Goal: Task Accomplishment & Management: Complete application form

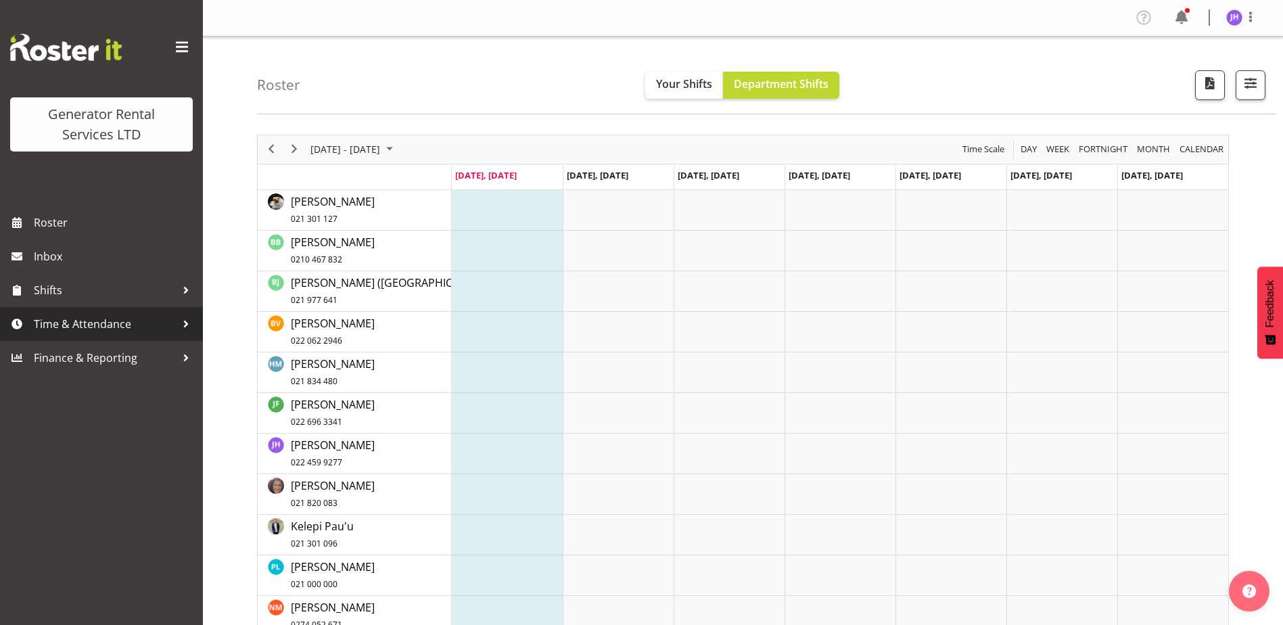
click at [84, 326] on span "Time & Attendance" at bounding box center [105, 324] width 142 height 20
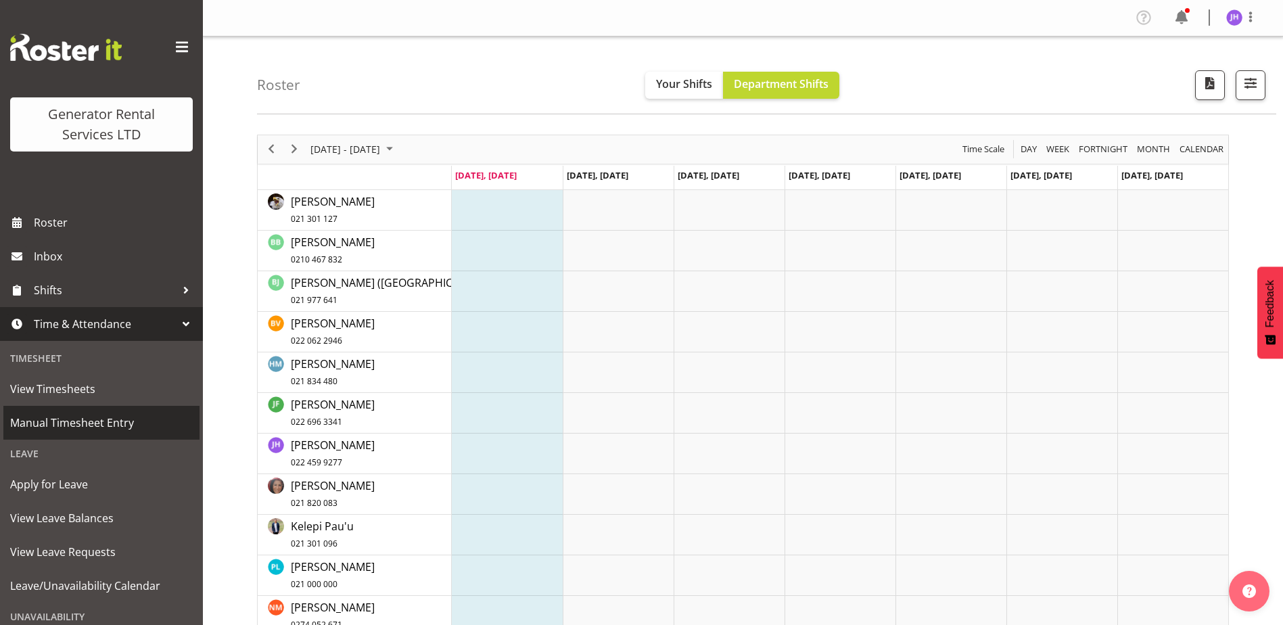
click at [103, 431] on span "Manual Timesheet Entry" at bounding box center [101, 423] width 183 height 20
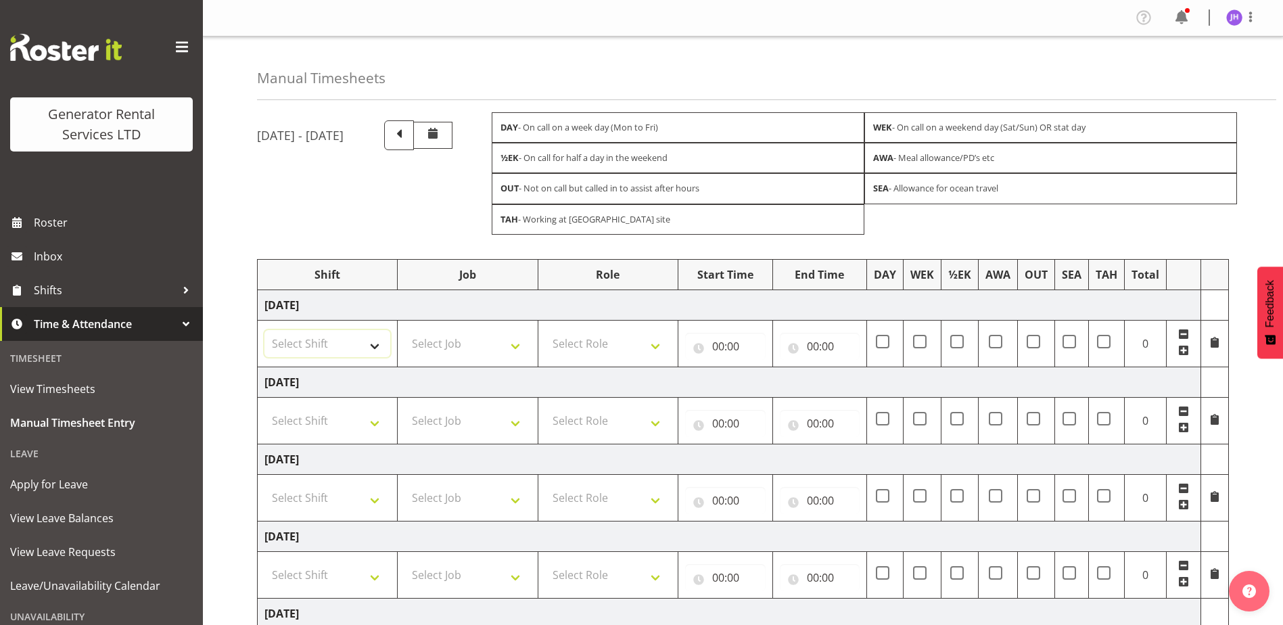
click at [381, 351] on select "Select Shift 2.1 GRS TGA RENTALS WORK 2.1 GRS TGA RENTALS WORK Omexom - Deliver…" at bounding box center [327, 343] width 126 height 27
select select "24023"
click at [264, 330] on select "Select Shift 2.1 GRS TGA RENTALS WORK 2.1 GRS TGA RENTALS WORK Omexom - Deliver…" at bounding box center [327, 343] width 126 height 27
drag, startPoint x: 636, startPoint y: 343, endPoint x: 640, endPoint y: 352, distance: 10.1
click at [637, 343] on select "Select Role Tech Support" at bounding box center [608, 343] width 126 height 27
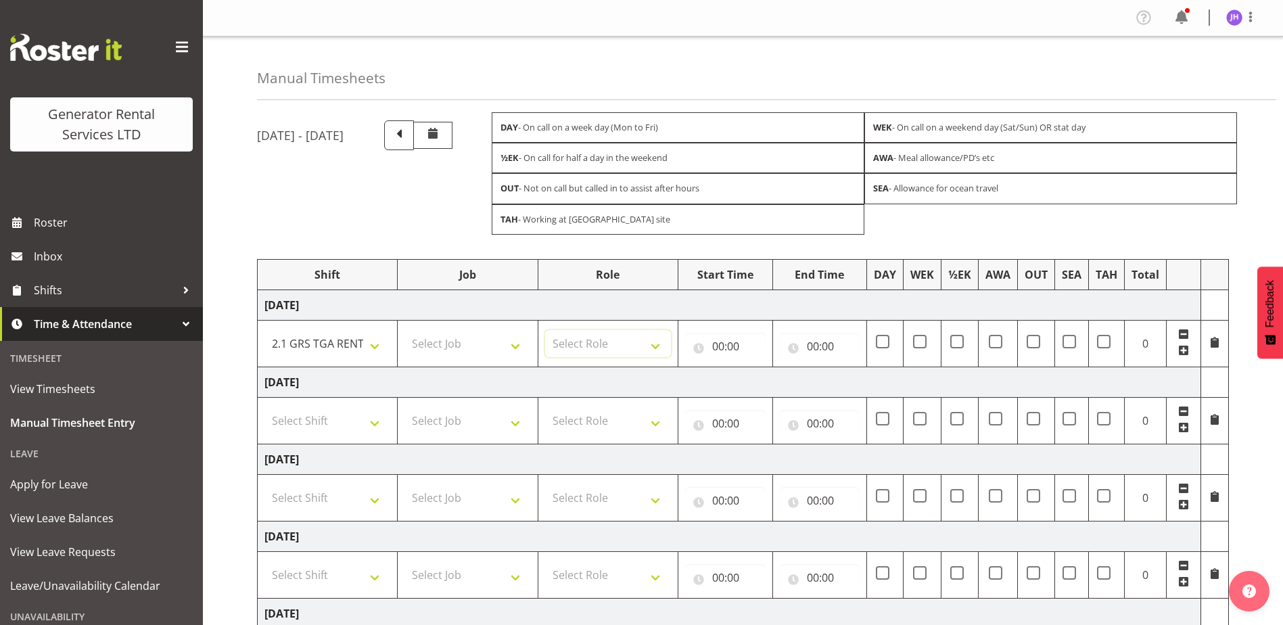
select select "20"
click at [545, 330] on select "Select Role Tech Support" at bounding box center [608, 343] width 126 height 27
click at [733, 352] on input "00:00" at bounding box center [725, 346] width 80 height 27
click at [772, 379] on select "00 01 02 03 04 05 06 07 08 09 10 11 12 13 14 15 16 17 18 19 20 21 22 23" at bounding box center [777, 381] width 30 height 27
select select "7"
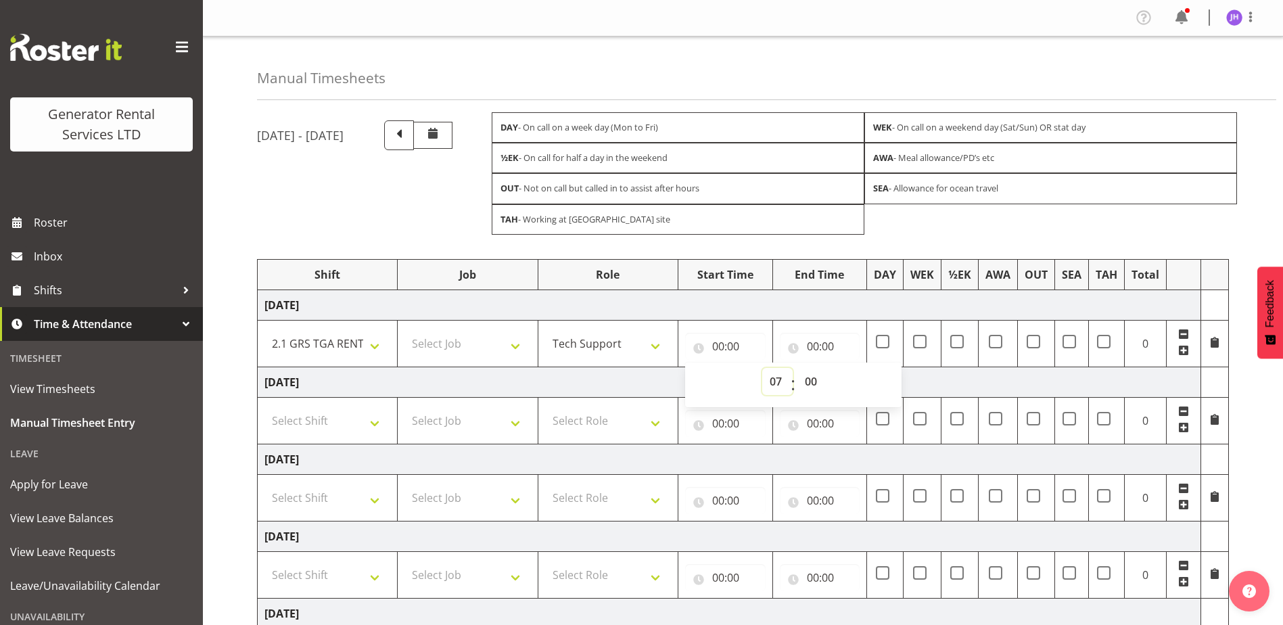
click at [762, 368] on select "00 01 02 03 04 05 06 07 08 09 10 11 12 13 14 15 16 17 18 19 20 21 22 23" at bounding box center [777, 381] width 30 height 27
type input "07:00"
click at [812, 350] on input "00:00" at bounding box center [820, 346] width 80 height 27
click at [875, 388] on select "00 01 02 03 04 05 06 07 08 09 10 11 12 13 14 15 16 17 18 19 20 21 22 23" at bounding box center [872, 381] width 30 height 27
select select "16"
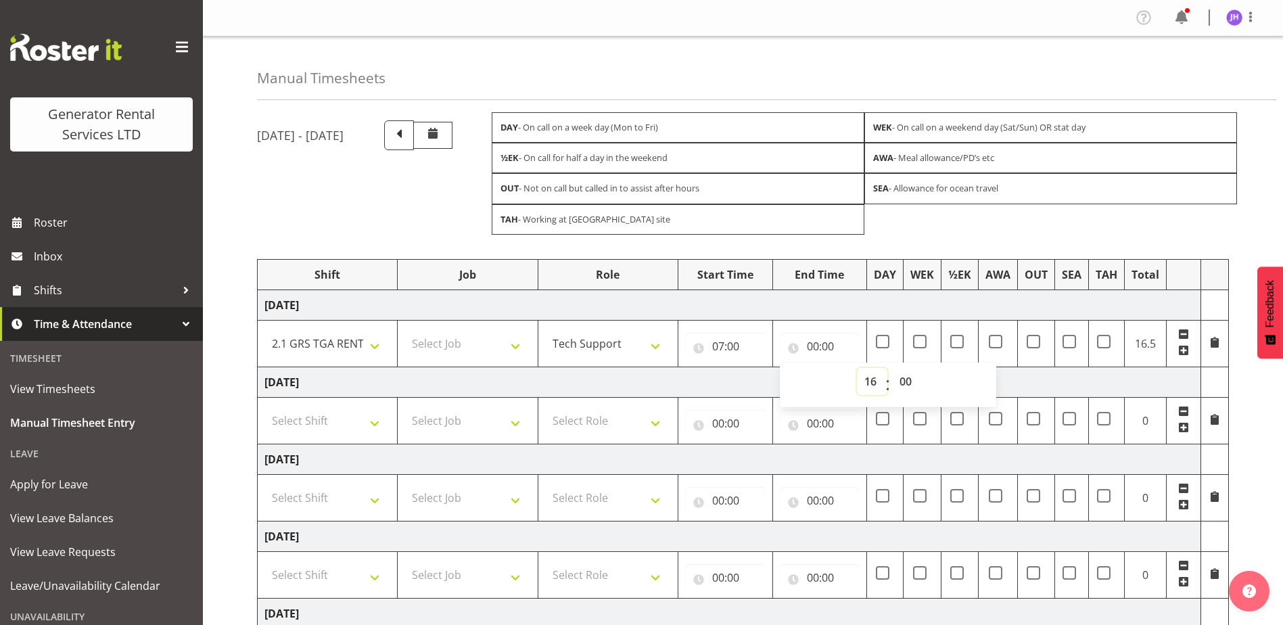
click at [857, 368] on select "00 01 02 03 04 05 06 07 08 09 10 11 12 13 14 15 16 17 18 19 20 21 22 23" at bounding box center [872, 381] width 30 height 27
type input "16:00"
click at [914, 375] on select "00 01 02 03 04 05 06 07 08 09 10 11 12 13 14 15 16 17 18 19 20 21 22 23 24 25 2…" at bounding box center [907, 381] width 30 height 27
select select "30"
click at [892, 368] on select "00 01 02 03 04 05 06 07 08 09 10 11 12 13 14 15 16 17 18 19 20 21 22 23 24 25 2…" at bounding box center [907, 381] width 30 height 27
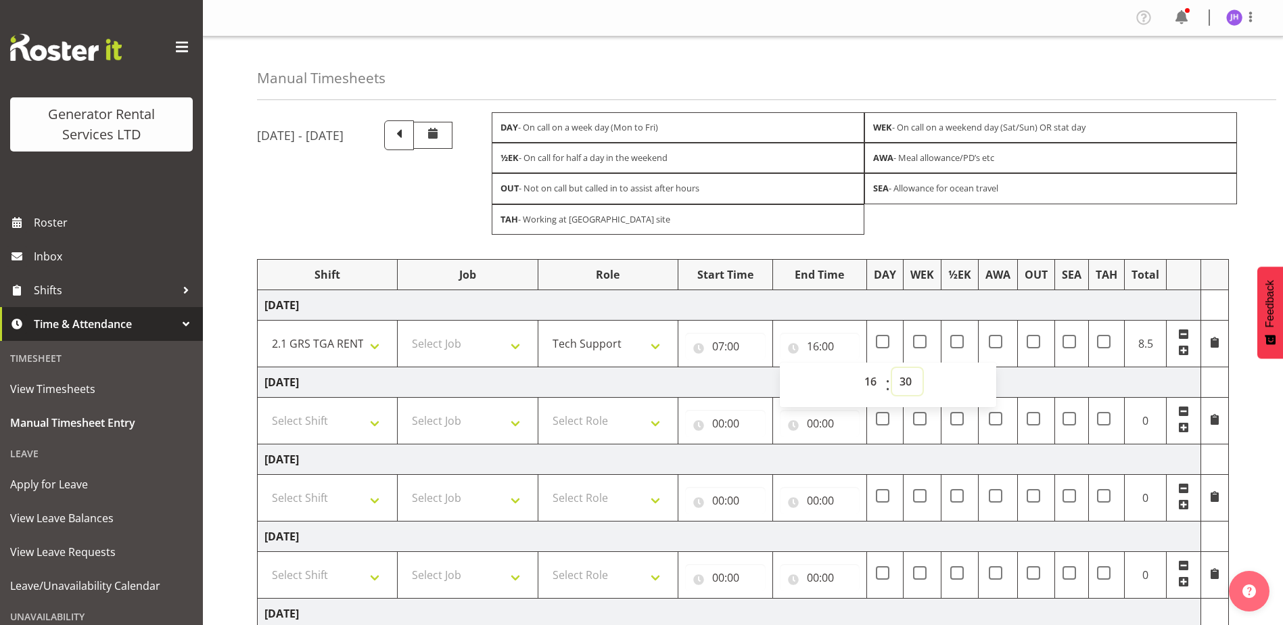
type input "16:30"
click at [932, 303] on td "[DATE]" at bounding box center [730, 304] width 944 height 30
click at [354, 412] on select "Select Shift 2.1 GRS TGA RENTALS WORK 2.1 GRS TGA RENTALS WORK Omexom - Deliver…" at bounding box center [327, 420] width 126 height 27
select select "24023"
click at [264, 407] on select "Select Shift 2.1 GRS TGA RENTALS WORK 2.1 GRS TGA RENTALS WORK Omexom - Deliver…" at bounding box center [327, 420] width 126 height 27
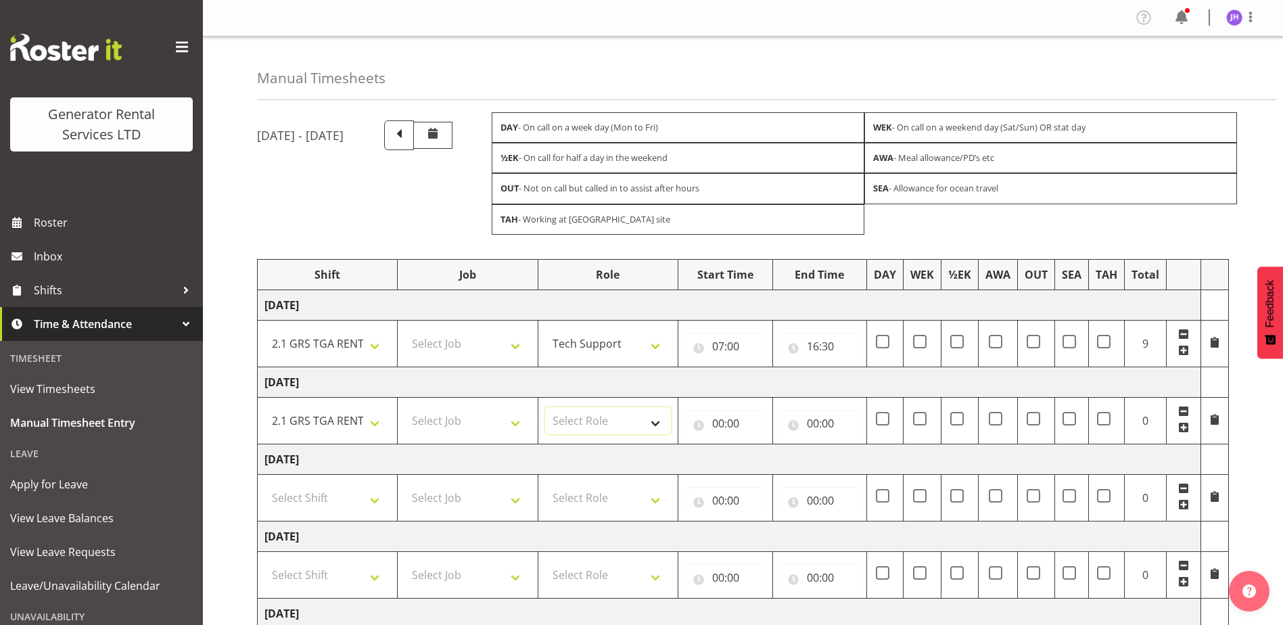
click at [642, 425] on select "Select Role Tech Support" at bounding box center [608, 420] width 126 height 27
select select "20"
click at [545, 407] on select "Select Role Tech Support" at bounding box center [608, 420] width 126 height 27
click at [718, 422] on input "00:00" at bounding box center [725, 423] width 80 height 27
drag, startPoint x: 770, startPoint y: 455, endPoint x: 770, endPoint y: 444, distance: 10.1
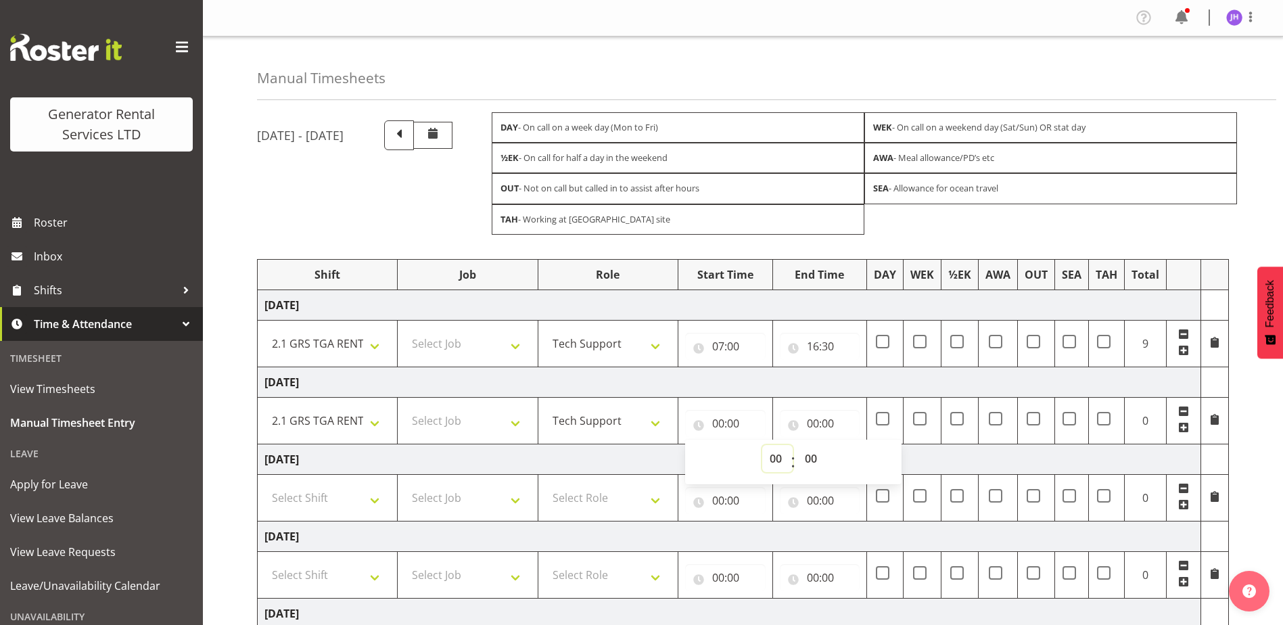
click at [770, 455] on select "00 01 02 03 04 05 06 07 08 09 10 11 12 13 14 15 16 17 18 19 20 21 22 23" at bounding box center [777, 458] width 30 height 27
select select "4"
click at [762, 445] on select "00 01 02 03 04 05 06 07 08 09 10 11 12 13 14 15 16 17 18 19 20 21 22 23" at bounding box center [777, 458] width 30 height 27
type input "04:00"
click at [829, 431] on input "00:00" at bounding box center [820, 423] width 80 height 27
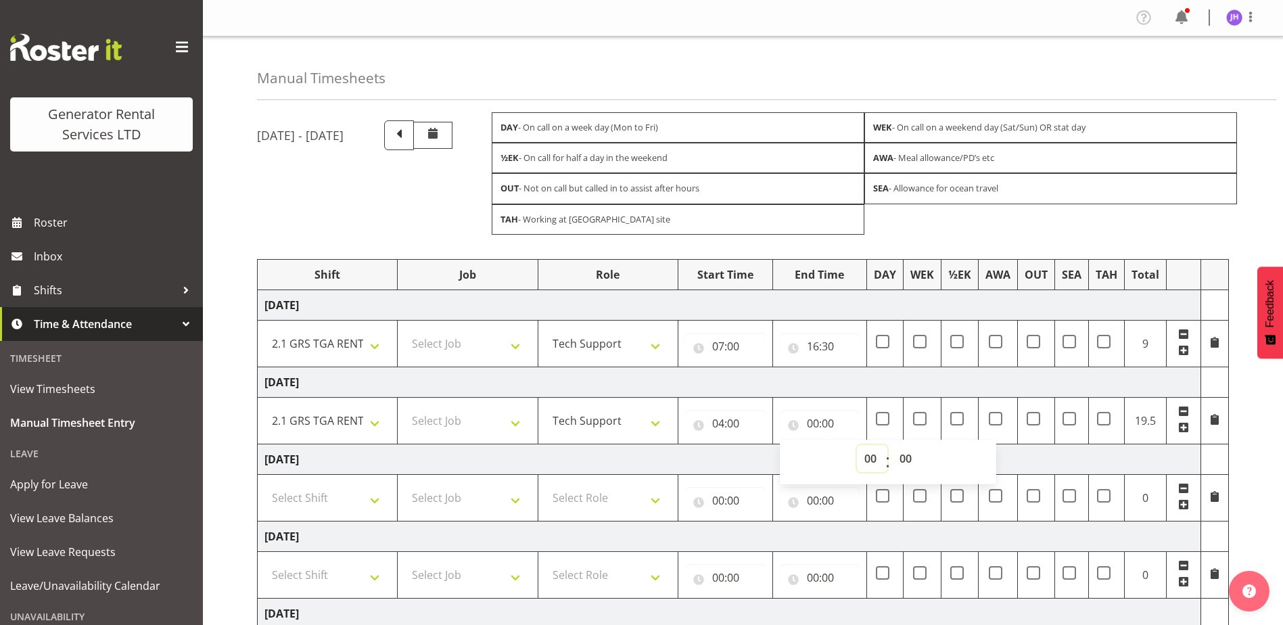
click at [858, 465] on select "00 01 02 03 04 05 06 07 08 09 10 11 12 13 14 15 16 17 18 19 20 21 22 23" at bounding box center [872, 458] width 30 height 27
select select "16"
click at [857, 445] on select "00 01 02 03 04 05 06 07 08 09 10 11 12 13 14 15 16 17 18 19 20 21 22 23" at bounding box center [872, 458] width 30 height 27
type input "16:00"
click at [909, 463] on select "00 01 02 03 04 05 06 07 08 09 10 11 12 13 14 15 16 17 18 19 20 21 22 23 24 25 2…" at bounding box center [907, 458] width 30 height 27
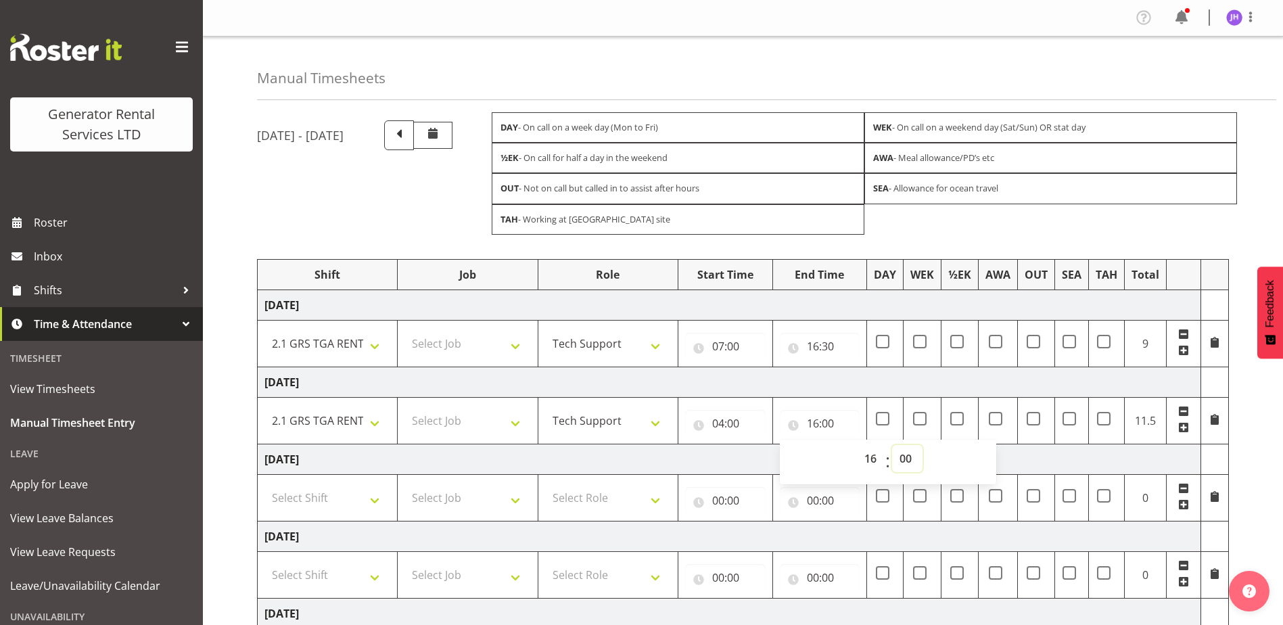
select select "30"
click at [892, 445] on select "00 01 02 03 04 05 06 07 08 09 10 11 12 13 14 15 16 17 18 19 20 21 22 23 24 25 2…" at bounding box center [907, 458] width 30 height 27
type input "16:30"
click at [856, 367] on td "[DATE]" at bounding box center [730, 382] width 944 height 30
click at [1213, 422] on span at bounding box center [1214, 419] width 11 height 11
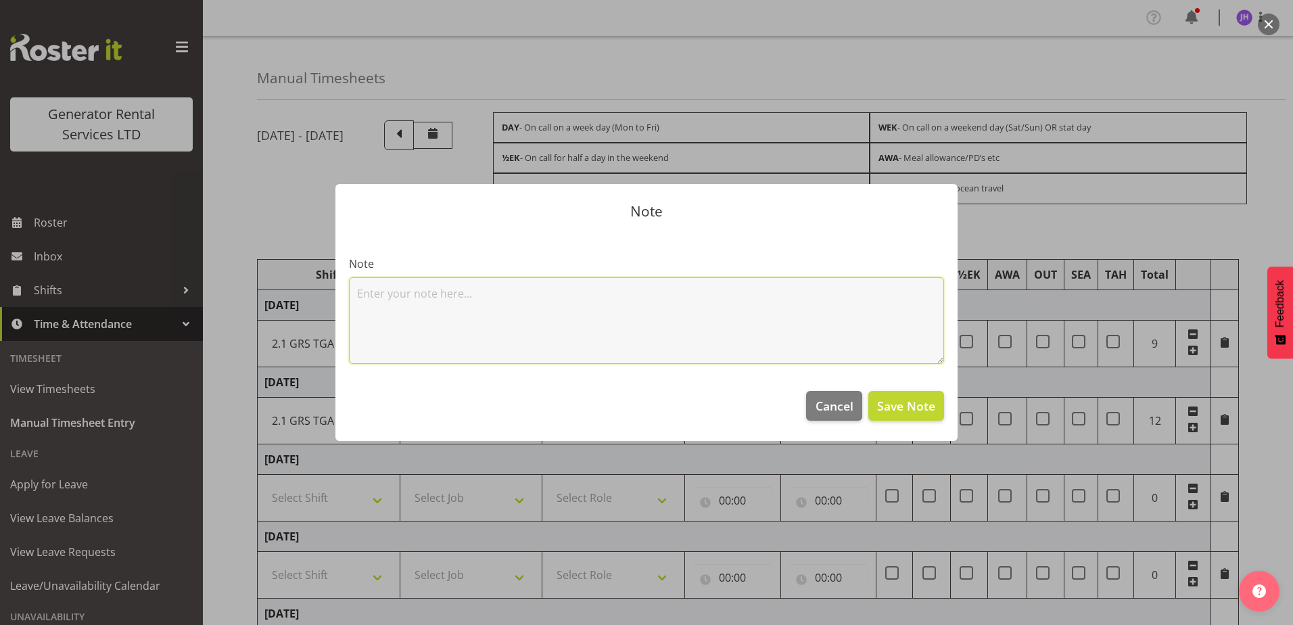
click at [542, 315] on textarea at bounding box center [646, 320] width 595 height 87
type textarea "early start auckland 1450"
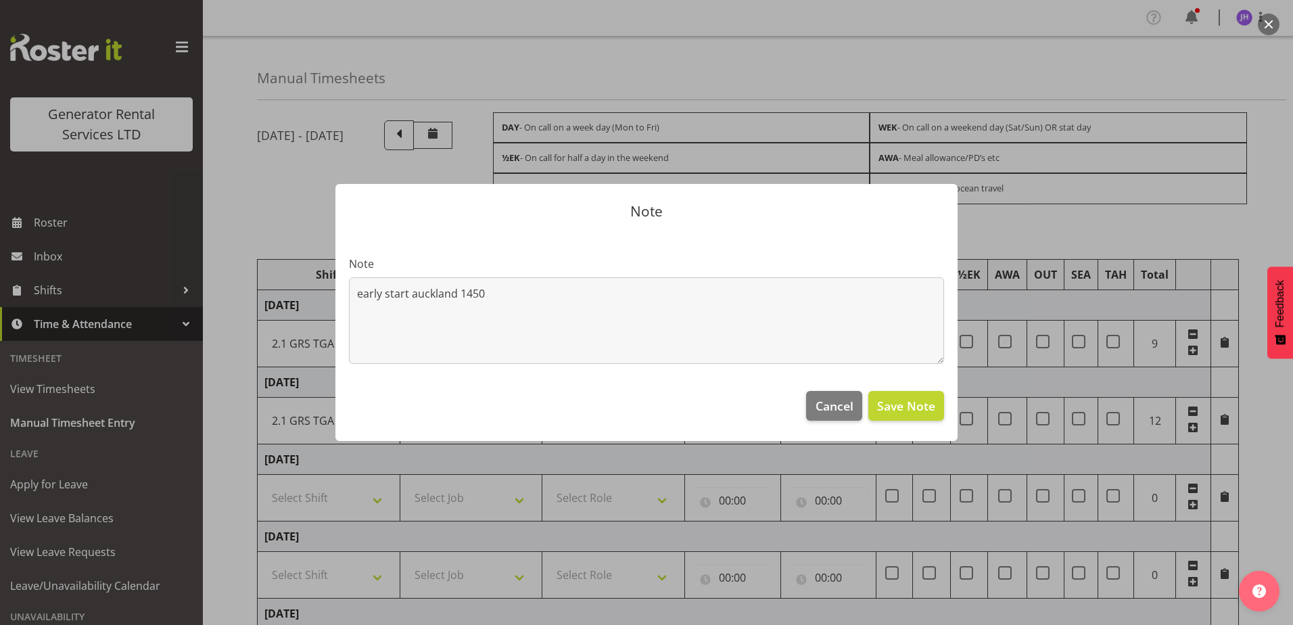
click at [873, 390] on footer "Cancel Save Note" at bounding box center [646, 409] width 622 height 64
click at [896, 400] on span "Save Note" at bounding box center [906, 406] width 58 height 18
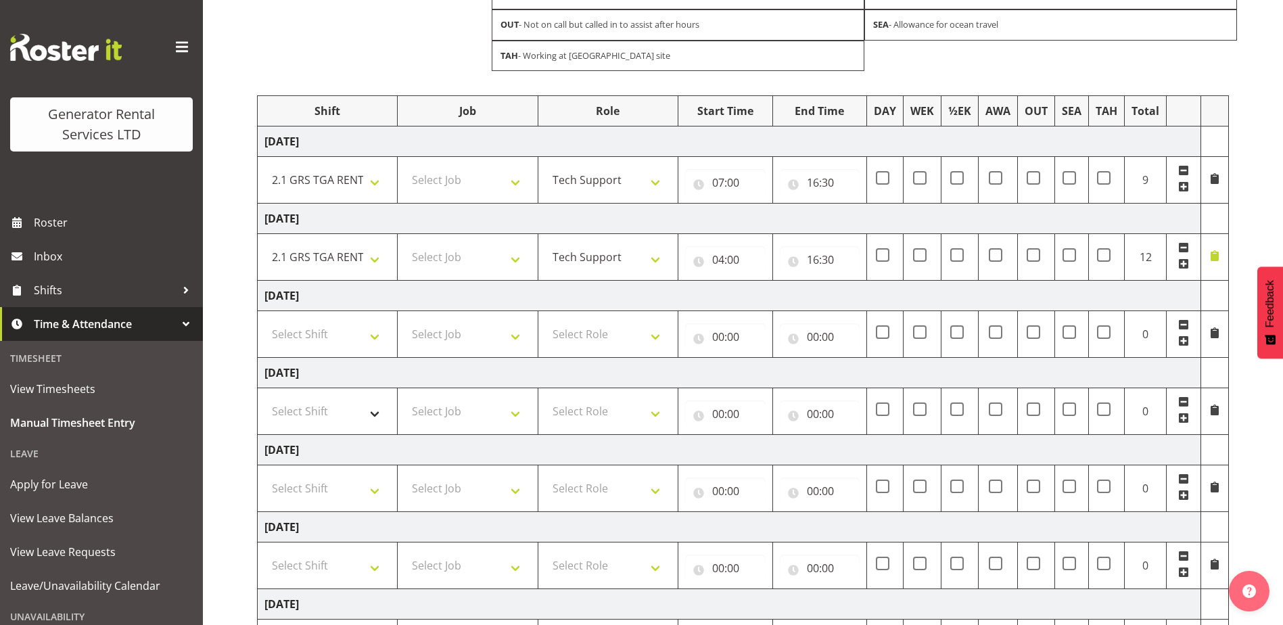
scroll to position [203, 0]
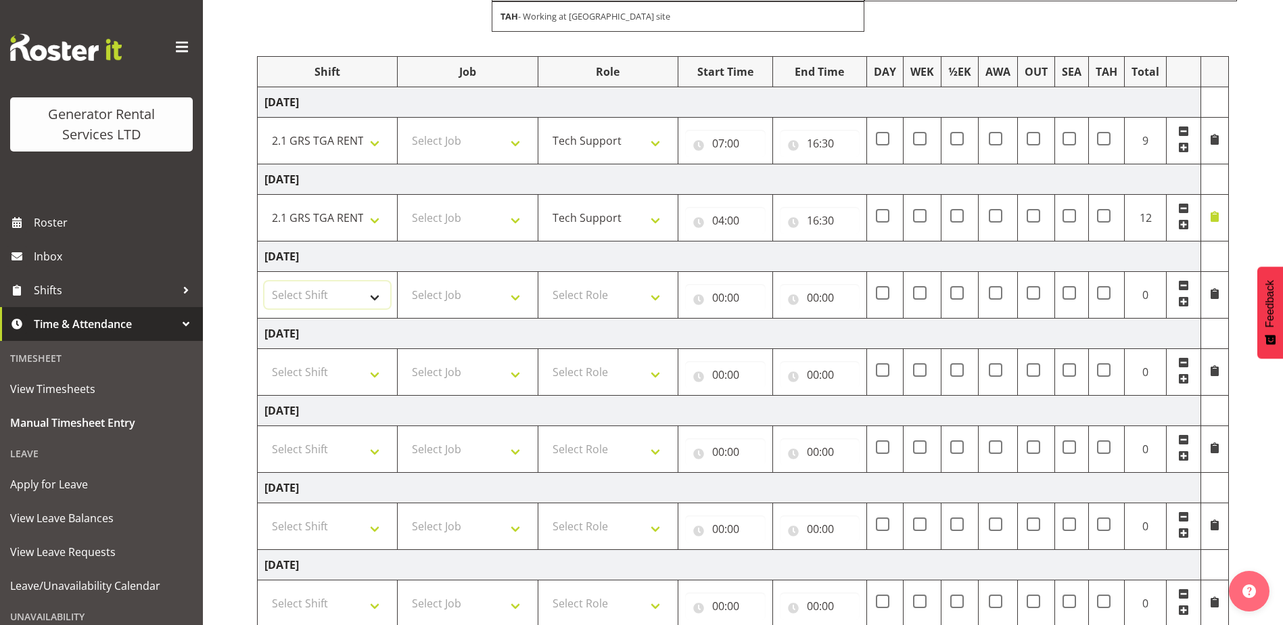
click at [355, 293] on select "Select Shift 2.1 GRS TGA RENTALS WORK 2.1 GRS TGA RENTALS WORK Omexom - Deliver…" at bounding box center [327, 294] width 126 height 27
select select "24023"
click at [264, 281] on select "Select Shift 2.1 GRS TGA RENTALS WORK 2.1 GRS TGA RENTALS WORK Omexom - Deliver…" at bounding box center [327, 294] width 126 height 27
click at [652, 308] on td "Select Role Tech Support" at bounding box center [608, 294] width 140 height 47
click at [588, 294] on select "Select Role Tech Support" at bounding box center [608, 294] width 126 height 27
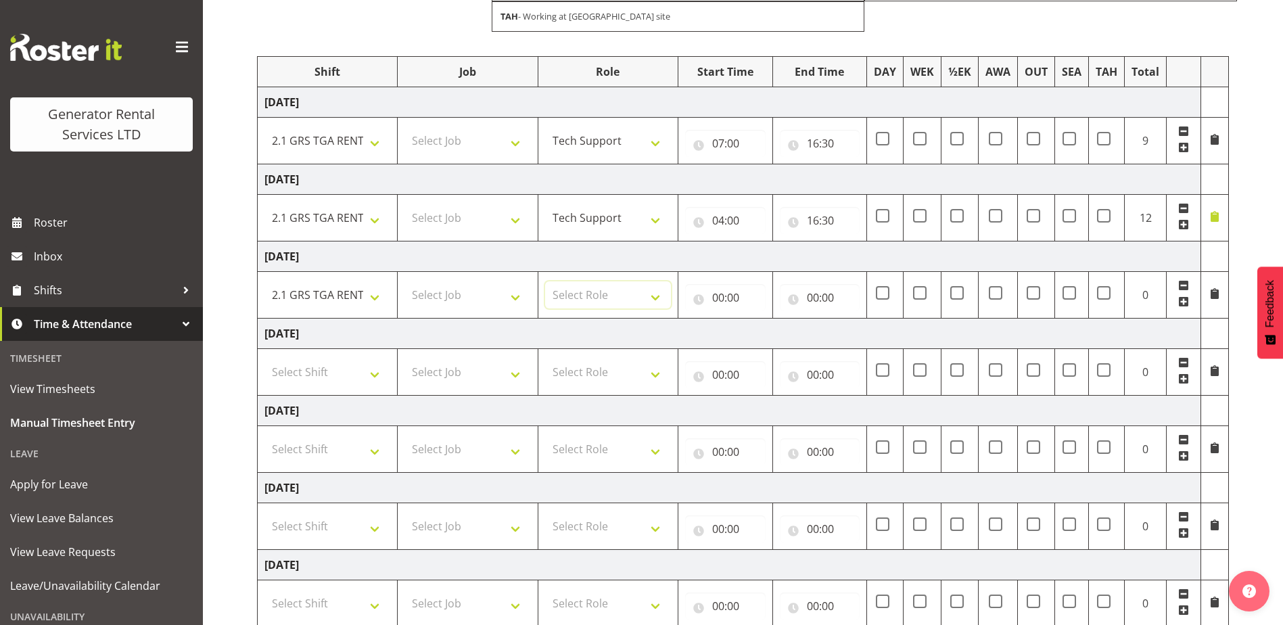
select select "20"
click at [545, 281] on select "Select Role Tech Support" at bounding box center [608, 294] width 126 height 27
click at [733, 308] on input "00:00" at bounding box center [725, 297] width 80 height 27
click at [777, 335] on select "00 01 02 03 04 05 06 07 08 09 10 11 12 13 14 15 16 17 18 19 20 21 22 23" at bounding box center [777, 332] width 30 height 27
select select "7"
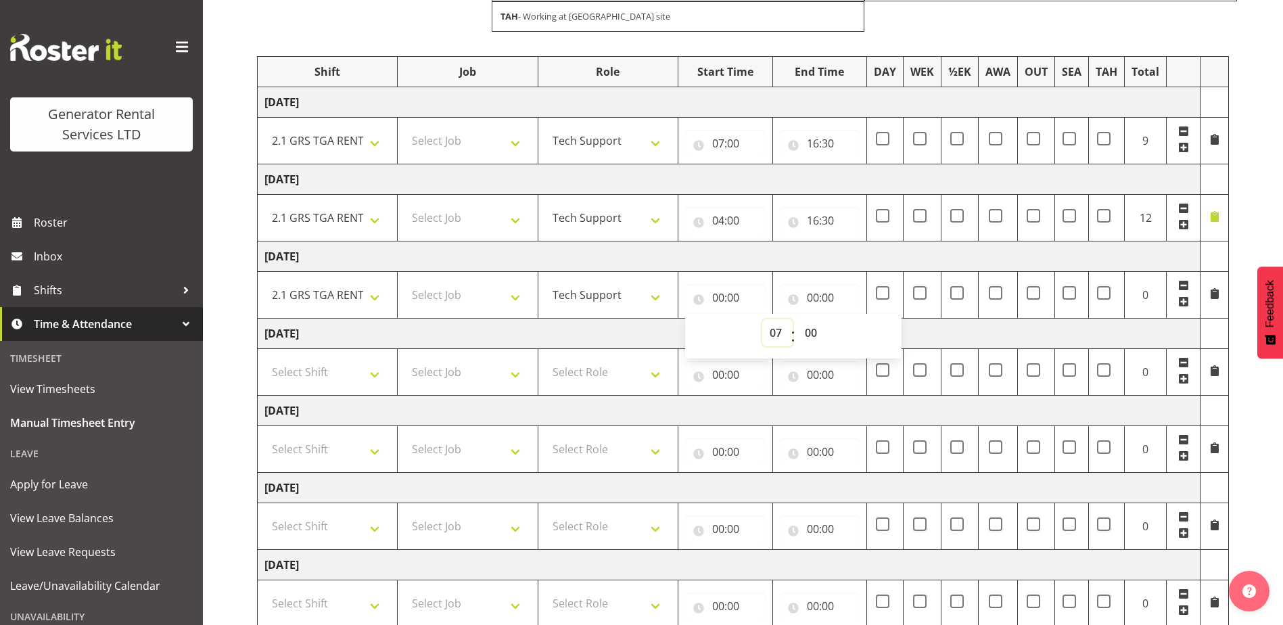
click at [762, 319] on select "00 01 02 03 04 05 06 07 08 09 10 11 12 13 14 15 16 17 18 19 20 21 22 23" at bounding box center [777, 332] width 30 height 27
type input "07:00"
click at [820, 298] on input "00:00" at bounding box center [820, 297] width 80 height 27
click at [872, 326] on select "00 01 02 03 04 05 06 07 08 09 10 11 12 13 14 15 16 17 18 19 20 21 22 23" at bounding box center [872, 332] width 30 height 27
select select "16"
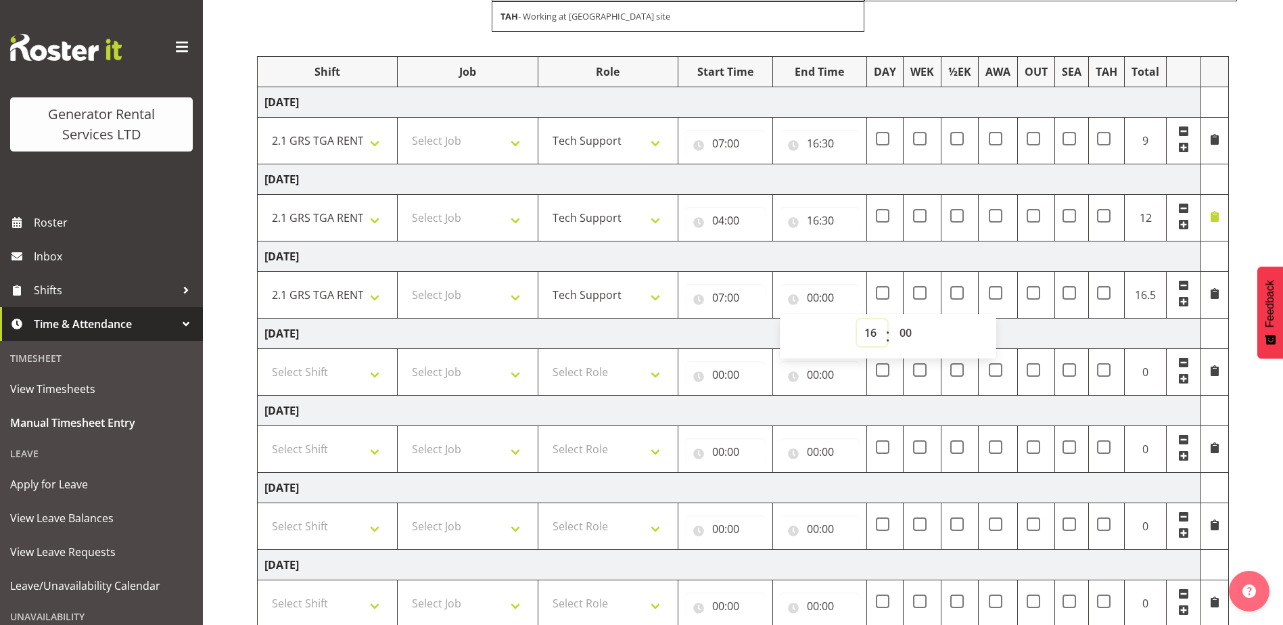
click at [857, 319] on select "00 01 02 03 04 05 06 07 08 09 10 11 12 13 14 15 16 17 18 19 20 21 22 23" at bounding box center [872, 332] width 30 height 27
type input "16:00"
click at [913, 335] on select "00 01 02 03 04 05 06 07 08 09 10 11 12 13 14 15 16 17 18 19 20 21 22 23 24 25 2…" at bounding box center [907, 332] width 30 height 27
select select "30"
click at [892, 319] on select "00 01 02 03 04 05 06 07 08 09 10 11 12 13 14 15 16 17 18 19 20 21 22 23 24 25 2…" at bounding box center [907, 332] width 30 height 27
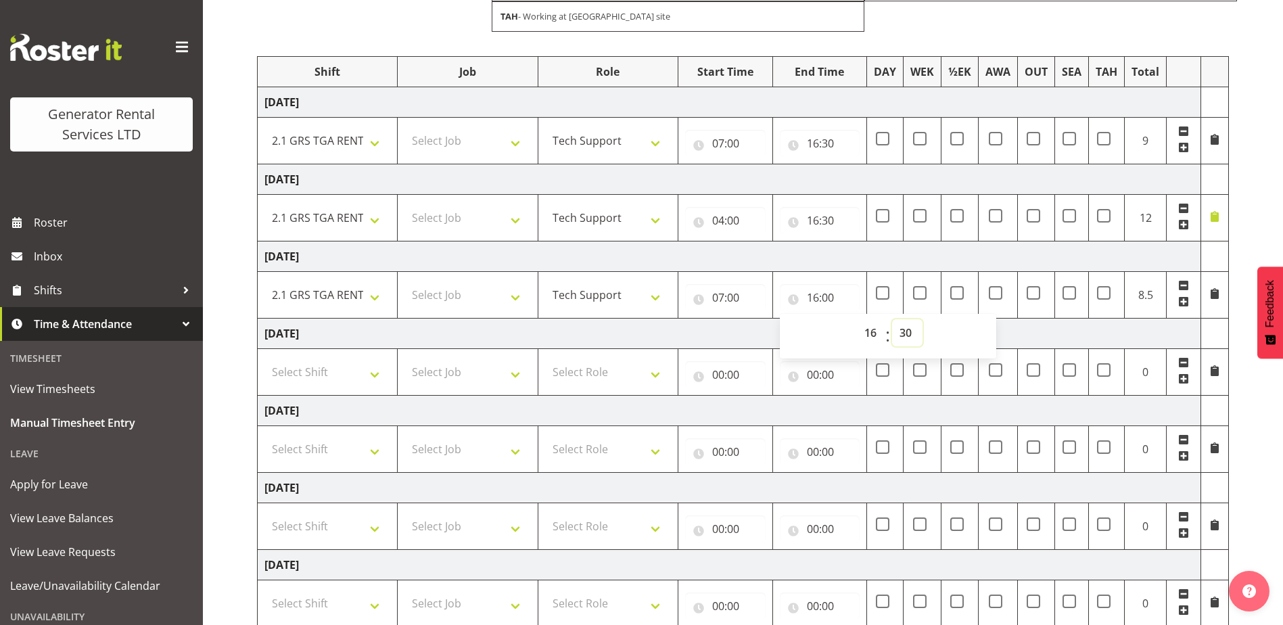
type input "16:30"
click at [1091, 320] on td "[DATE]" at bounding box center [730, 333] width 944 height 30
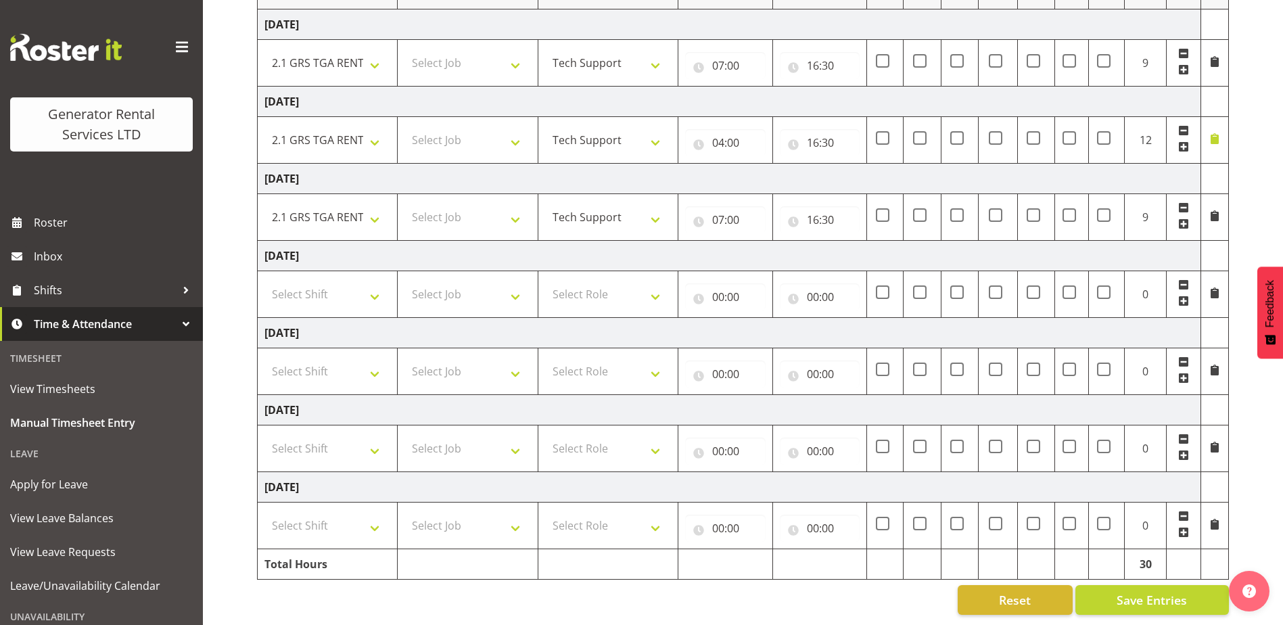
scroll to position [291, 0]
click at [1169, 593] on span "Save Entries" at bounding box center [1152, 600] width 70 height 18
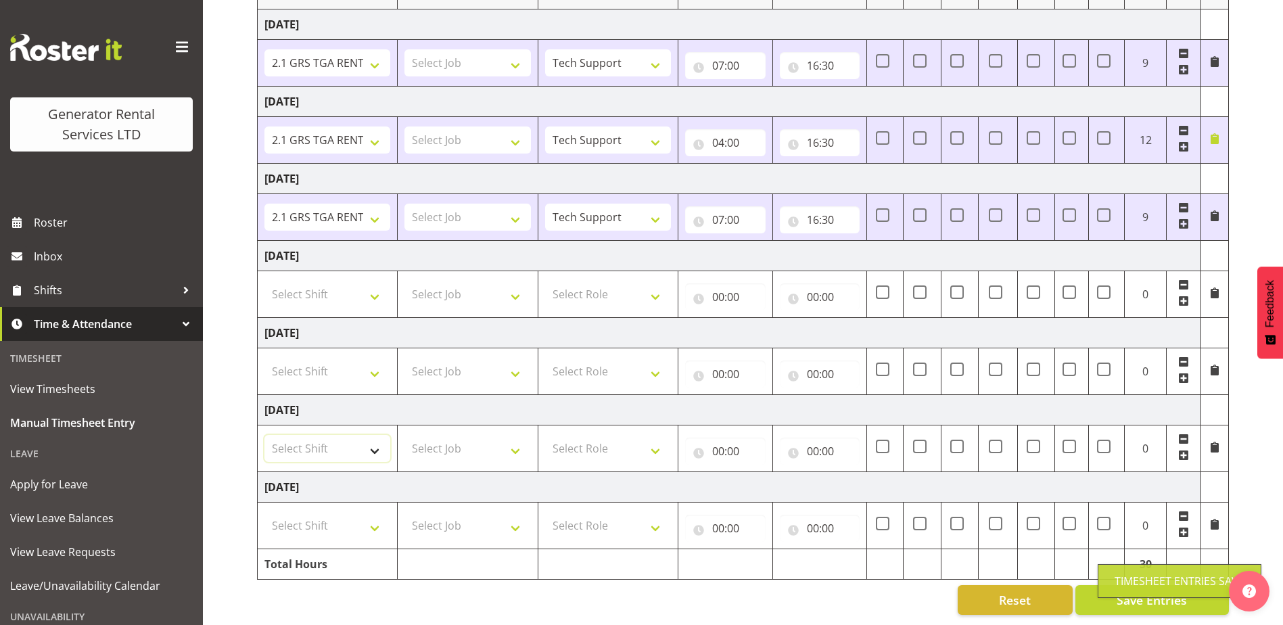
click at [371, 444] on select "Select Shift 2.1 GRS TGA RENTALS WORK 2.1 GRS TGA RENTALS WORK Omexom - Deliver…" at bounding box center [327, 448] width 126 height 27
select select "24023"
click at [264, 435] on select "Select Shift 2.1 GRS TGA RENTALS WORK 2.1 GRS TGA RENTALS WORK Omexom - Deliver…" at bounding box center [327, 448] width 126 height 27
click at [598, 440] on select "Select Role Tech Support" at bounding box center [608, 448] width 126 height 27
select select "20"
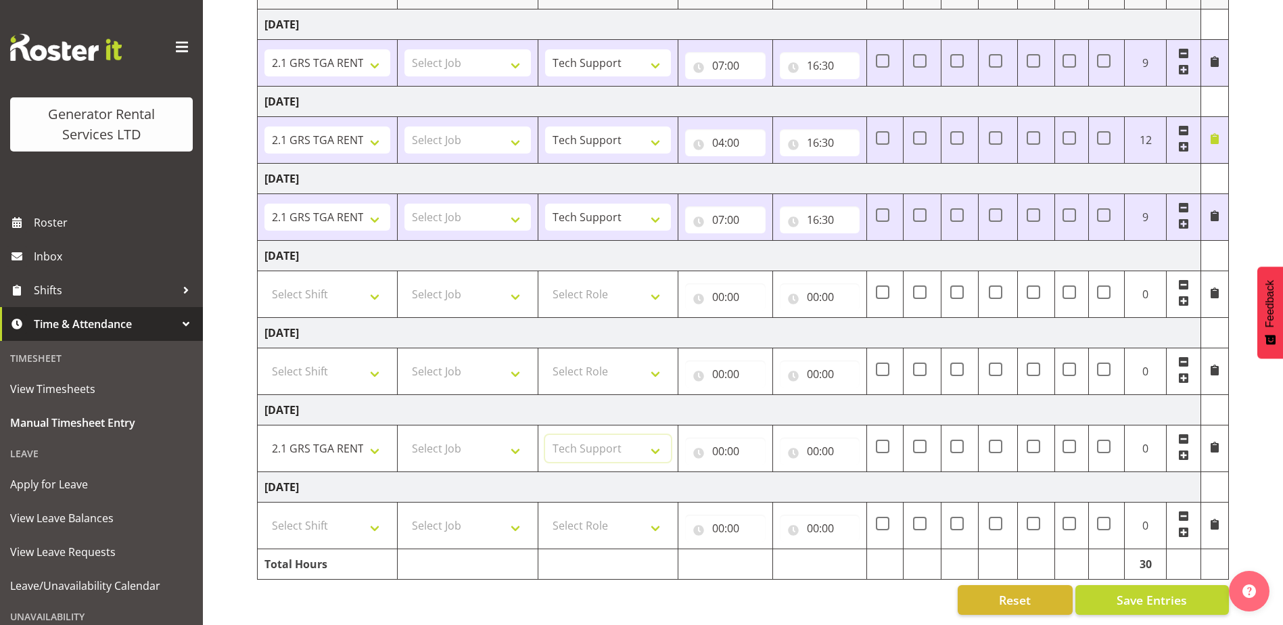
click at [545, 435] on select "Select Role Tech Support" at bounding box center [608, 448] width 126 height 27
click at [726, 438] on input "00:00" at bounding box center [725, 451] width 80 height 27
click at [784, 480] on select "00 01 02 03 04 05 06 07 08 09 10 11 12 13 14 15 16 17 18 19 20 21 22 23" at bounding box center [777, 486] width 30 height 27
select select "7"
click at [762, 473] on select "00 01 02 03 04 05 06 07 08 09 10 11 12 13 14 15 16 17 18 19 20 21 22 23" at bounding box center [777, 486] width 30 height 27
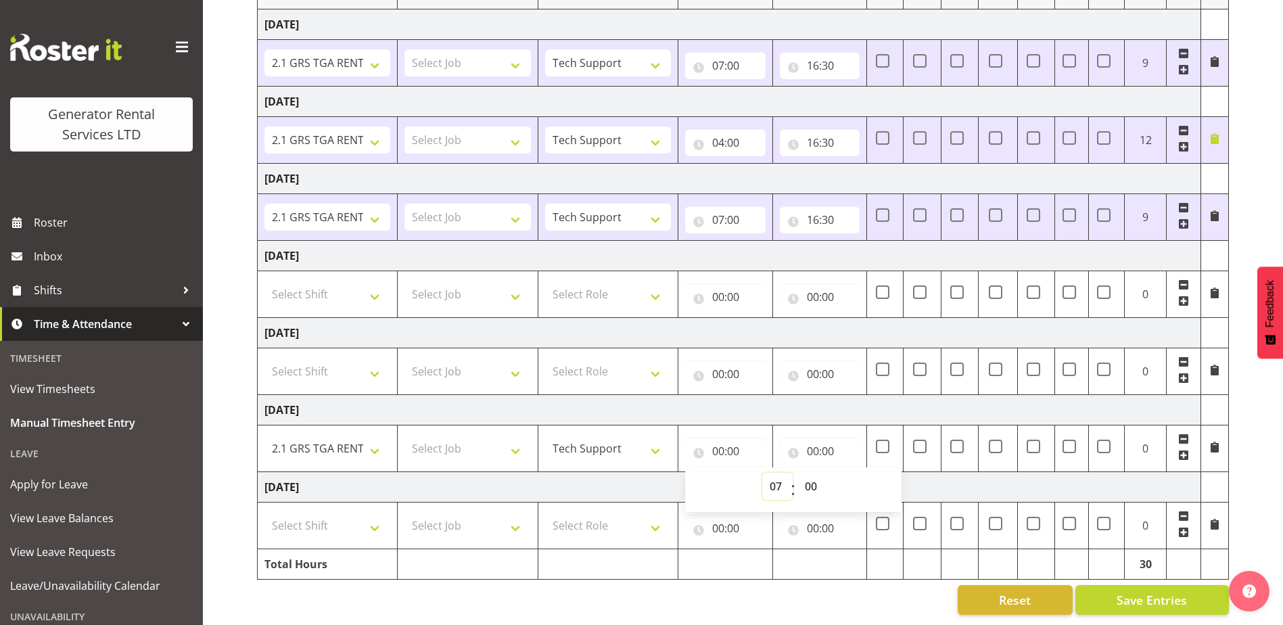
type input "07:00"
click at [817, 442] on input "00:00" at bounding box center [820, 451] width 80 height 27
click at [879, 480] on select "00 01 02 03 04 05 06 07 08 09 10 11 12 13 14 15 16 17 18 19 20 21 22 23" at bounding box center [872, 486] width 30 height 27
select select "16"
click at [857, 473] on select "00 01 02 03 04 05 06 07 08 09 10 11 12 13 14 15 16 17 18 19 20 21 22 23" at bounding box center [872, 486] width 30 height 27
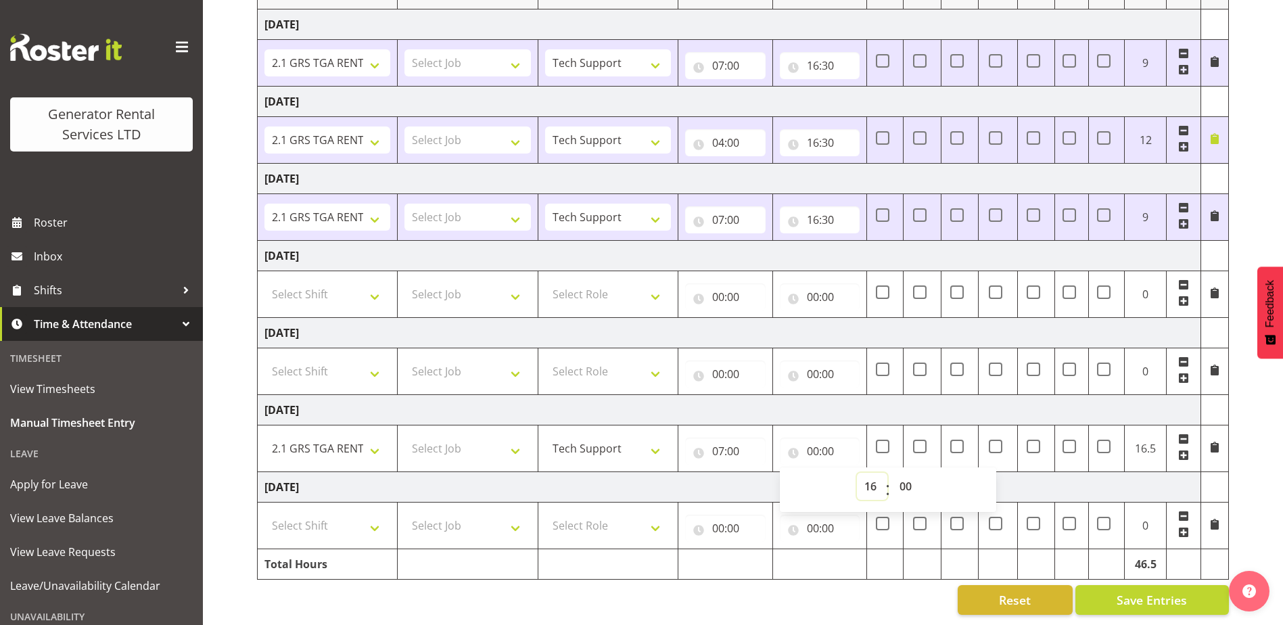
type input "16:00"
click at [908, 480] on select "00 01 02 03 04 05 06 07 08 09 10 11 12 13 14 15 16 17 18 19 20 21 22 23 24 25 2…" at bounding box center [907, 486] width 30 height 27
select select "30"
click at [892, 473] on select "00 01 02 03 04 05 06 07 08 09 10 11 12 13 14 15 16 17 18 19 20 21 22 23 24 25 2…" at bounding box center [907, 486] width 30 height 27
type input "16:30"
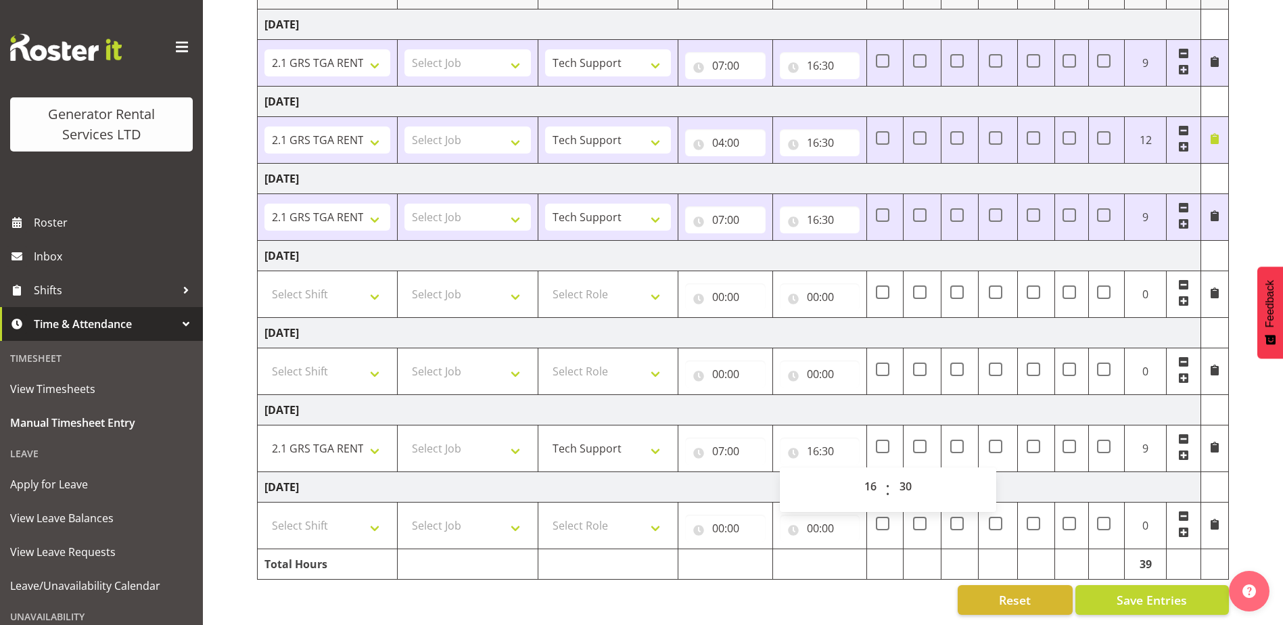
click at [613, 472] on td "[DATE]" at bounding box center [730, 486] width 944 height 30
drag, startPoint x: 628, startPoint y: 538, endPoint x: 246, endPoint y: 440, distance: 393.9
click at [246, 440] on div "Manual Timesheets [DATE] - [DATE] DAY - On call on a week day (Mon to Fri) WEK …" at bounding box center [743, 190] width 1080 height 869
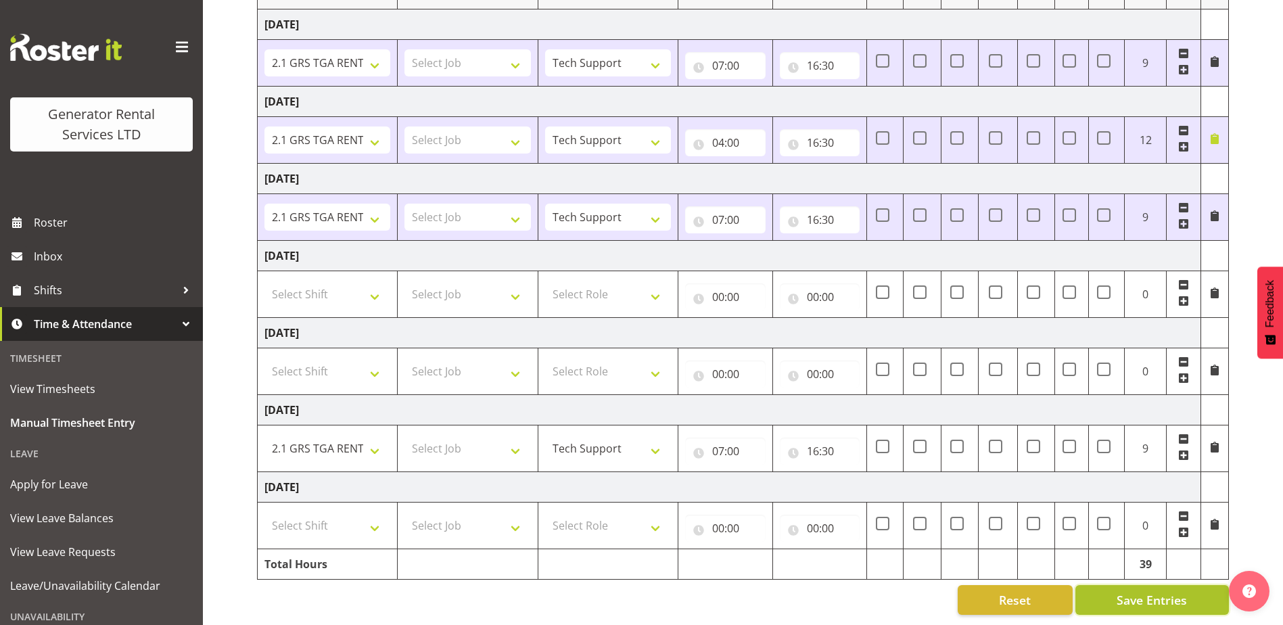
click at [1124, 591] on span "Save Entries" at bounding box center [1152, 600] width 70 height 18
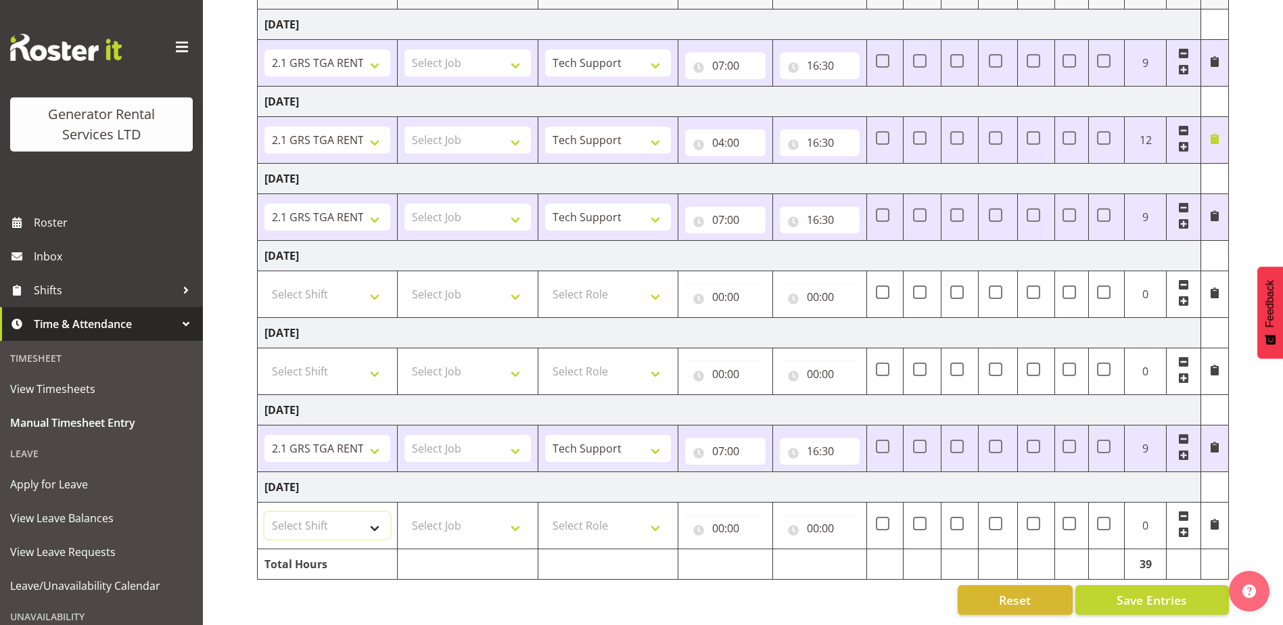
click at [354, 512] on select "Select Shift 2.1 GRS TGA RENTALS WORK 2.1 GRS TGA RENTALS WORK Omexom - Deliver…" at bounding box center [327, 525] width 126 height 27
select select "24023"
click at [264, 512] on select "Select Shift 2.1 GRS TGA RENTALS WORK 2.1 GRS TGA RENTALS WORK Omexom - Deliver…" at bounding box center [327, 525] width 126 height 27
click at [653, 526] on select "Select Role Tech Support" at bounding box center [608, 525] width 126 height 27
select select "20"
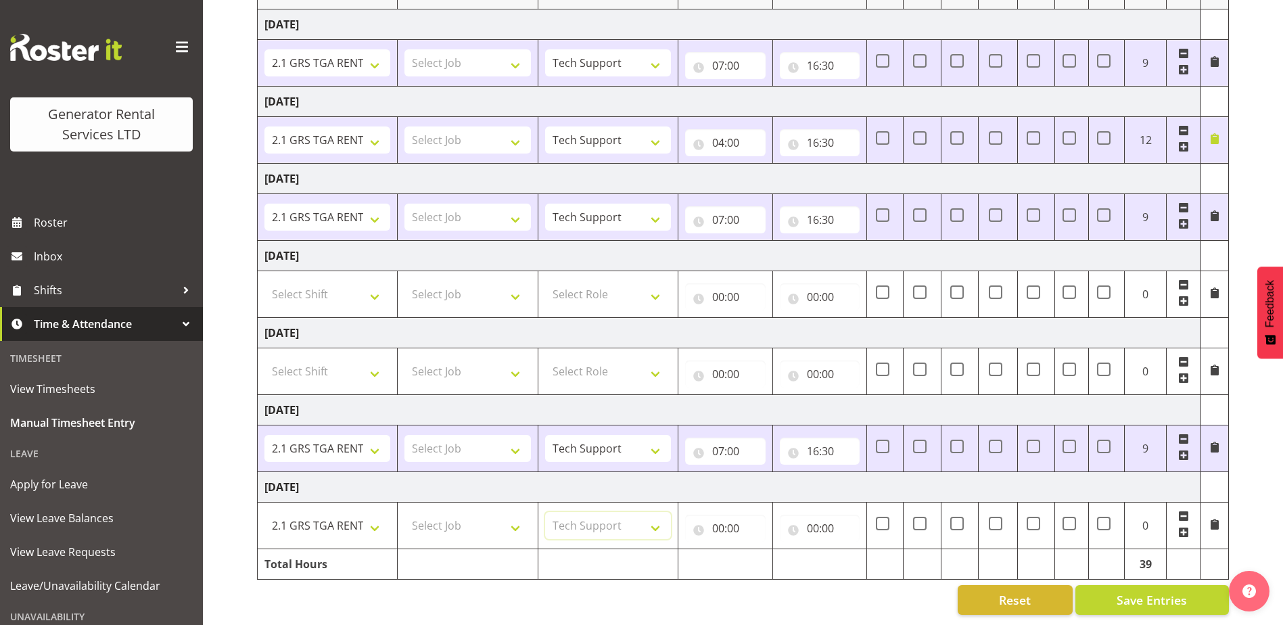
click at [545, 512] on select "Select Role Tech Support" at bounding box center [608, 525] width 126 height 27
click at [721, 518] on input "00:00" at bounding box center [725, 528] width 80 height 27
click at [790, 550] on select "00 01 02 03 04 05 06 07 08 09 10 11 12 13 14 15 16 17 18 19 20 21 22 23" at bounding box center [777, 563] width 30 height 27
select select "7"
click at [762, 550] on select "00 01 02 03 04 05 06 07 08 09 10 11 12 13 14 15 16 17 18 19 20 21 22 23" at bounding box center [777, 563] width 30 height 27
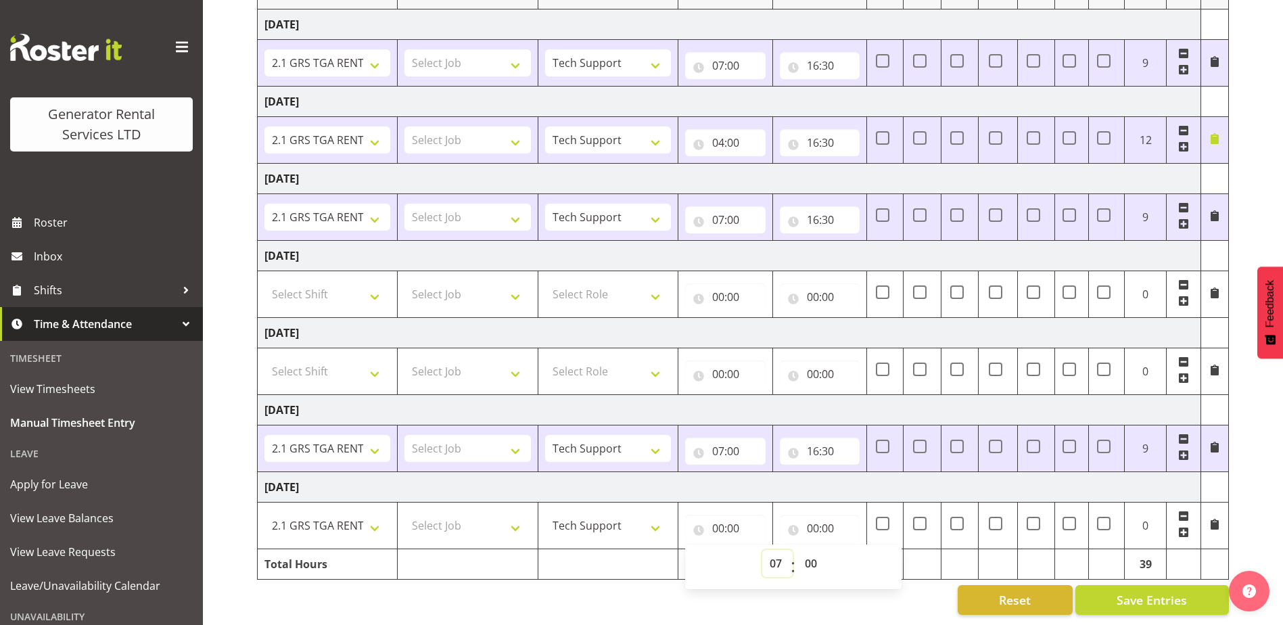
type input "07:00"
click at [815, 515] on input "00:00" at bounding box center [820, 528] width 80 height 27
click at [859, 550] on select "00 01 02 03 04 05 06 07 08 09 10 11 12 13 14 15 16 17 18 19 20 21 22 23" at bounding box center [872, 563] width 30 height 27
select select "16"
click at [857, 550] on select "00 01 02 03 04 05 06 07 08 09 10 11 12 13 14 15 16 17 18 19 20 21 22 23" at bounding box center [872, 563] width 30 height 27
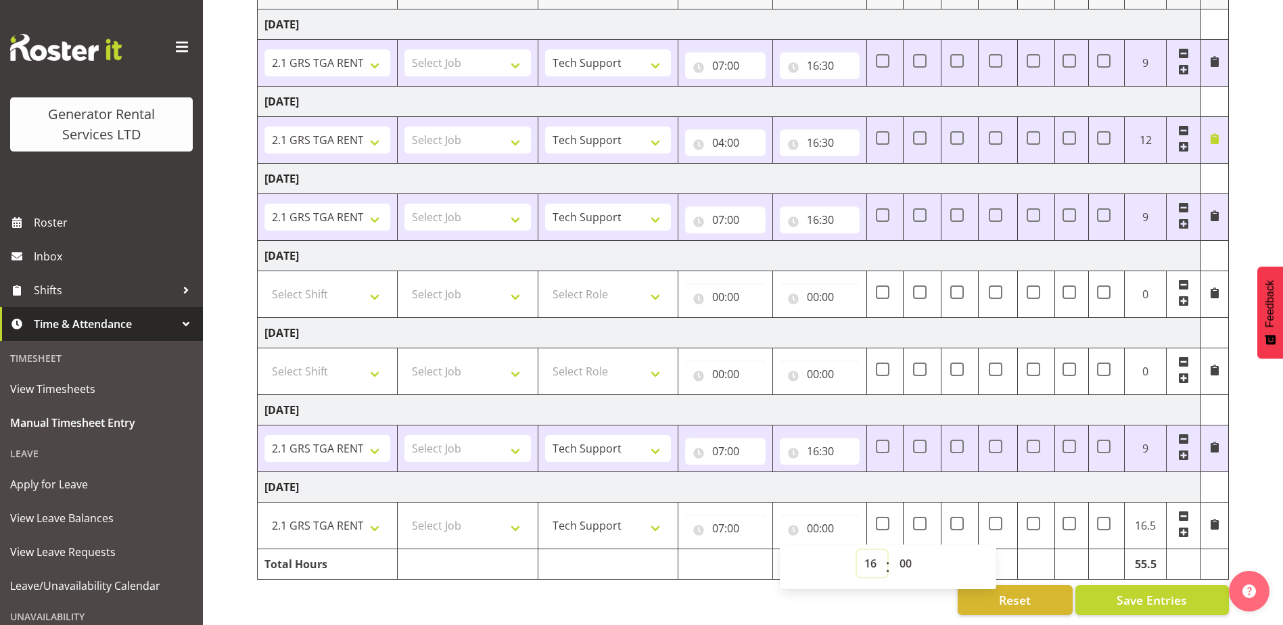
type input "16:00"
click at [902, 550] on select "00 01 02 03 04 05 06 07 08 09 10 11 12 13 14 15 16 17 18 19 20 21 22 23 24 25 2…" at bounding box center [907, 563] width 30 height 27
drag, startPoint x: 905, startPoint y: 544, endPoint x: 904, endPoint y: 537, distance: 6.8
click at [905, 550] on select "00 01 02 03 04 05 06 07 08 09 10 11 12 13 14 15 16 17 18 19 20 21 22 23 24 25 2…" at bounding box center [907, 563] width 30 height 27
select select "30"
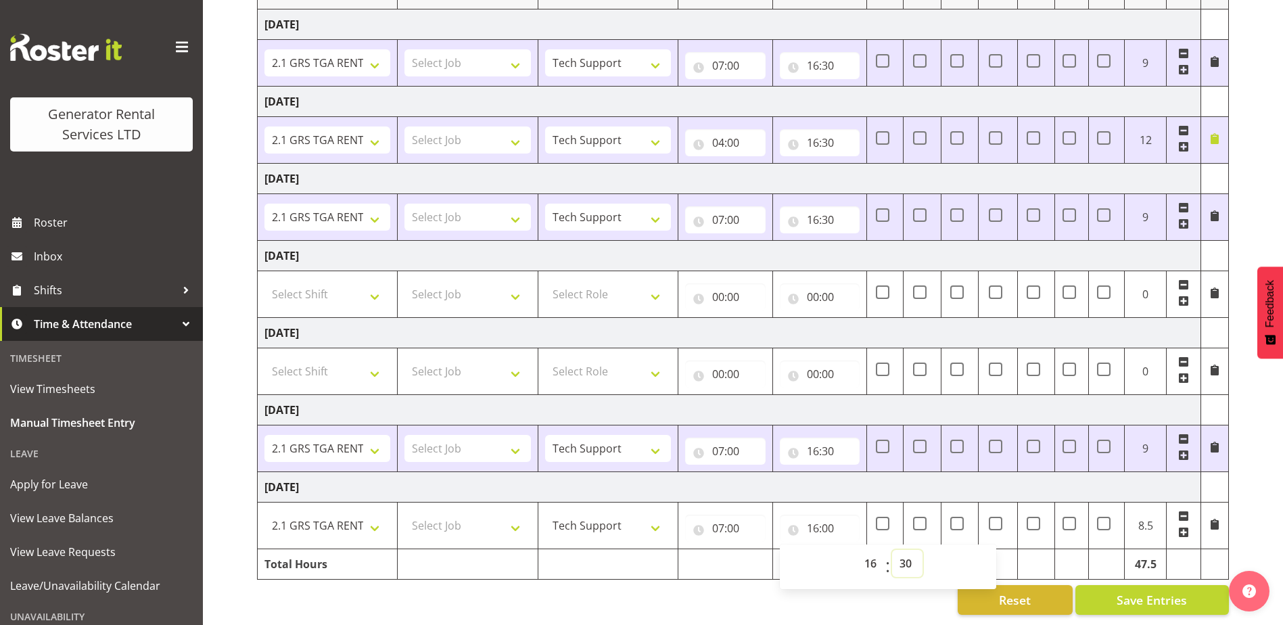
click at [892, 550] on select "00 01 02 03 04 05 06 07 08 09 10 11 12 13 14 15 16 17 18 19 20 21 22 23 24 25 2…" at bounding box center [907, 563] width 30 height 27
type input "16:30"
click at [1138, 592] on span "Save Entries" at bounding box center [1152, 600] width 70 height 18
